Goal: Task Accomplishment & Management: Manage account settings

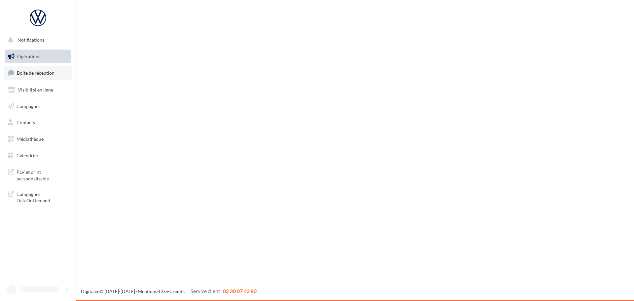
click at [39, 66] on link "Boîte de réception" at bounding box center [38, 73] width 68 height 14
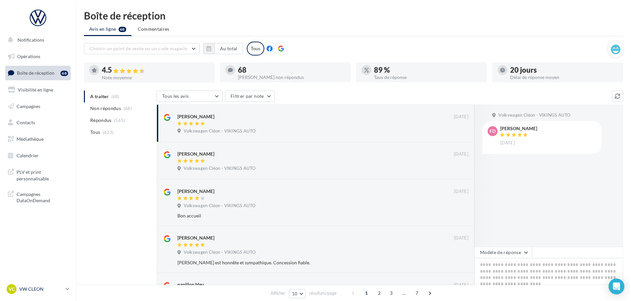
click at [33, 288] on p "VW CLEON" at bounding box center [41, 289] width 44 height 7
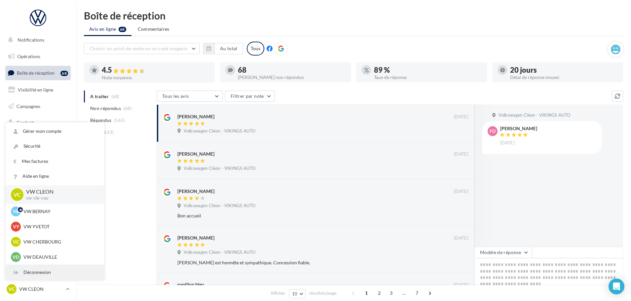
click at [51, 275] on div "Déconnexion" at bounding box center [55, 272] width 98 height 15
